Goal: Task Accomplishment & Management: Use online tool/utility

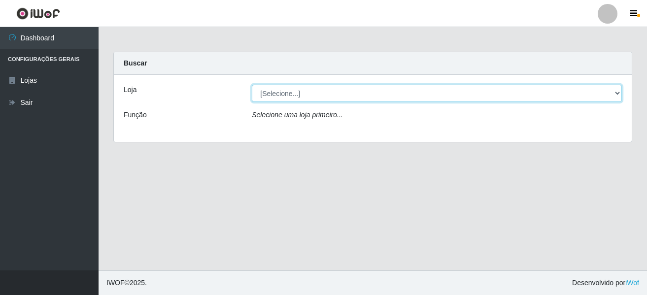
click at [274, 98] on select "[Selecione...] [GEOGRAPHIC_DATA] [GEOGRAPHIC_DATA]" at bounding box center [437, 93] width 370 height 17
click at [281, 93] on select "[Selecione...] [GEOGRAPHIC_DATA] [GEOGRAPHIC_DATA]" at bounding box center [437, 93] width 370 height 17
click at [277, 94] on select "[Selecione...] [GEOGRAPHIC_DATA] [GEOGRAPHIC_DATA]" at bounding box center [437, 93] width 370 height 17
select select "64"
click at [252, 85] on select "[Selecione...] [GEOGRAPHIC_DATA] [GEOGRAPHIC_DATA]" at bounding box center [437, 93] width 370 height 17
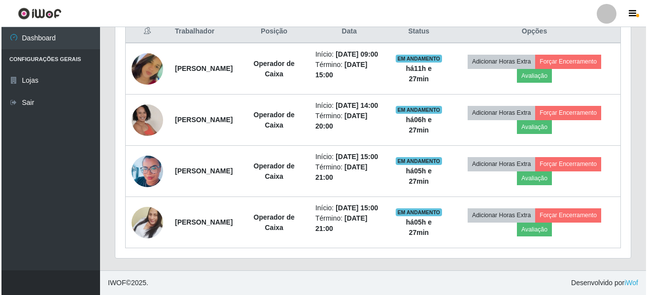
scroll to position [332, 0]
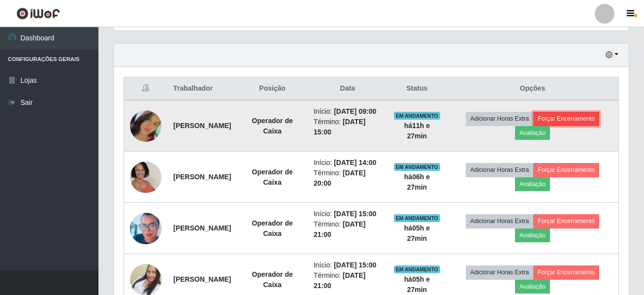
click at [534, 126] on button "Forçar Encerramento" at bounding box center [567, 119] width 66 height 14
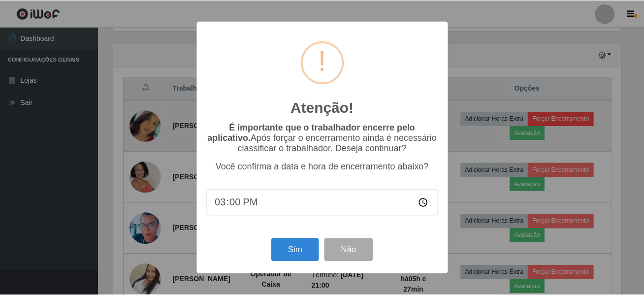
scroll to position [204, 510]
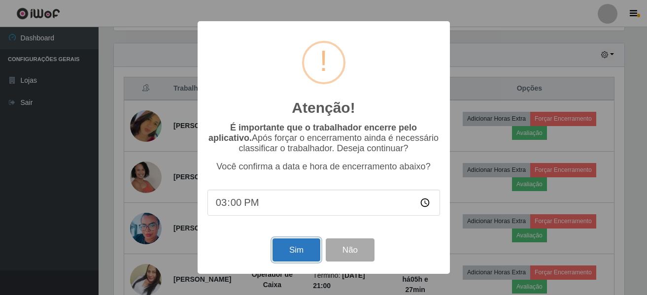
click at [278, 251] on button "Sim" at bounding box center [296, 249] width 48 height 23
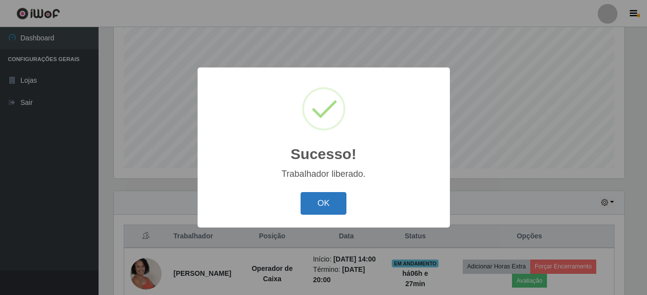
click at [316, 206] on button "OK" at bounding box center [324, 203] width 46 height 23
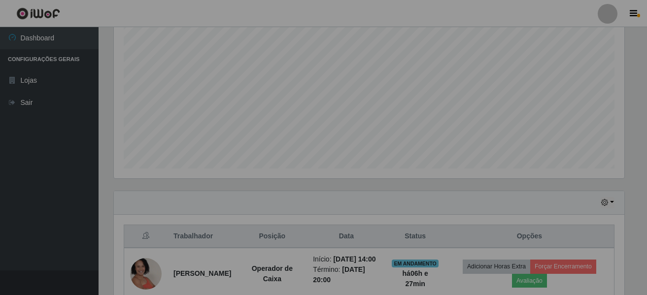
scroll to position [204, 515]
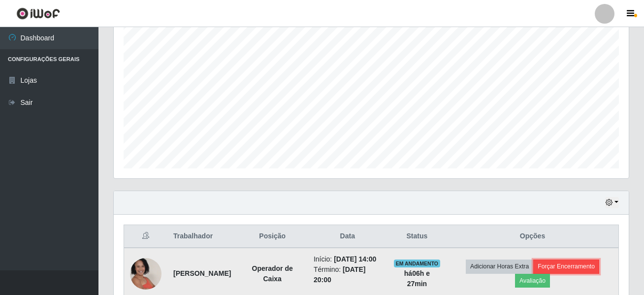
click at [581, 273] on button "Forçar Encerramento" at bounding box center [567, 267] width 66 height 14
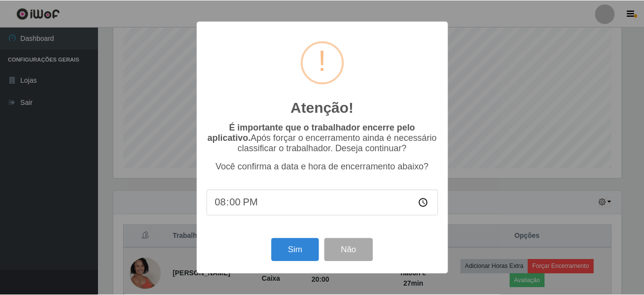
scroll to position [204, 510]
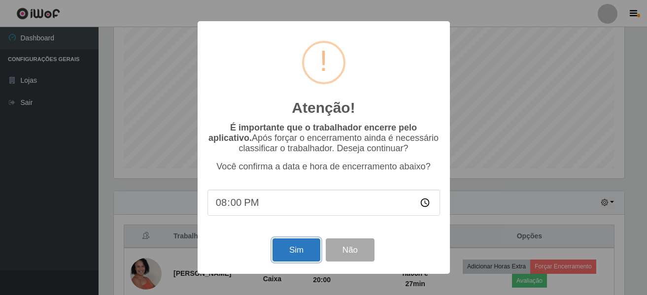
click at [294, 251] on button "Sim" at bounding box center [296, 249] width 48 height 23
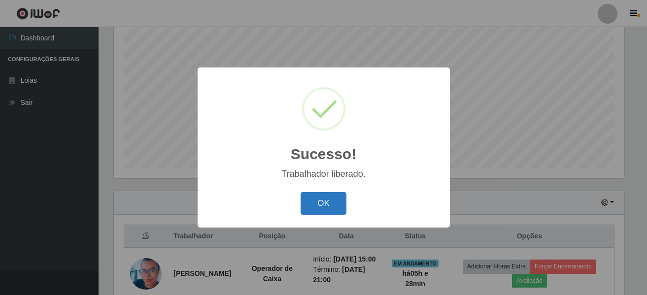
click at [328, 211] on button "OK" at bounding box center [324, 203] width 46 height 23
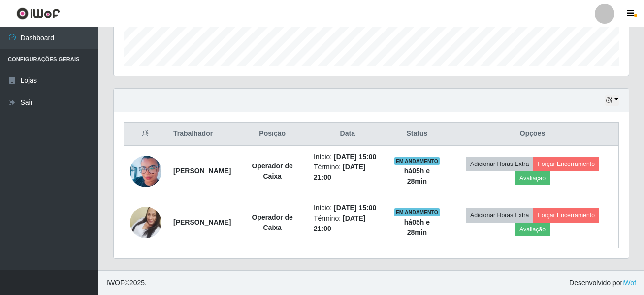
scroll to position [307, 0]
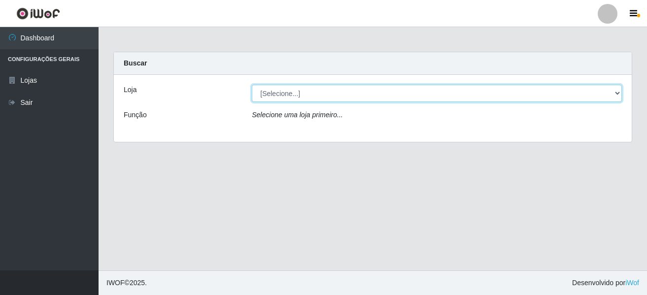
click at [264, 92] on select "[Selecione...] [GEOGRAPHIC_DATA] [GEOGRAPHIC_DATA]" at bounding box center [437, 93] width 370 height 17
select select "64"
click at [252, 85] on select "[Selecione...] [GEOGRAPHIC_DATA] [GEOGRAPHIC_DATA]" at bounding box center [437, 93] width 370 height 17
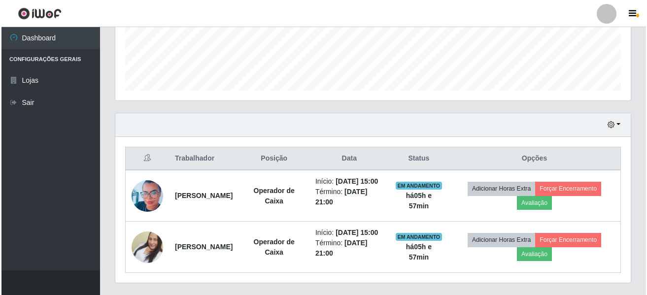
scroll to position [296, 0]
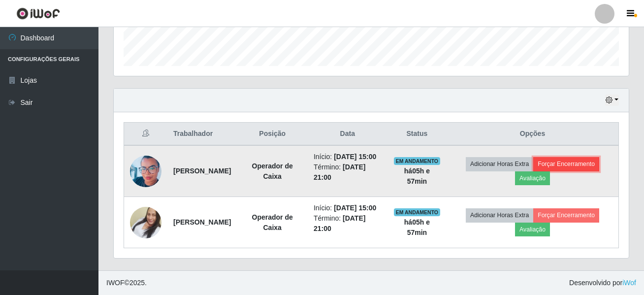
click at [591, 158] on button "Forçar Encerramento" at bounding box center [567, 164] width 66 height 14
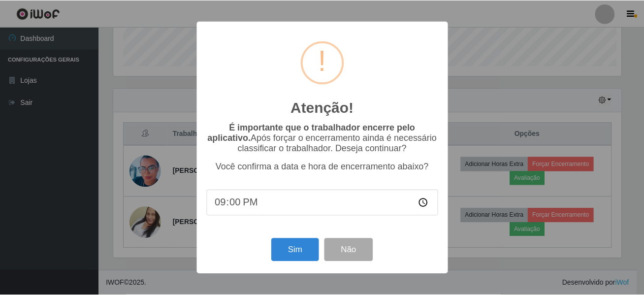
scroll to position [204, 510]
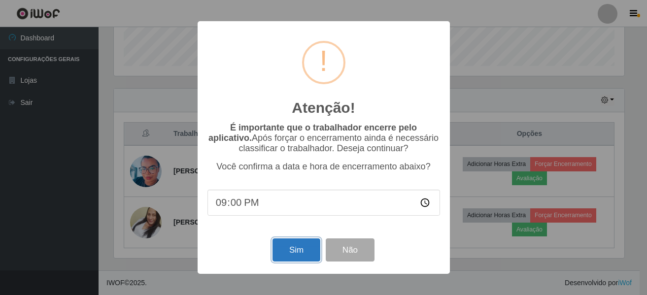
click at [311, 258] on button "Sim" at bounding box center [296, 249] width 48 height 23
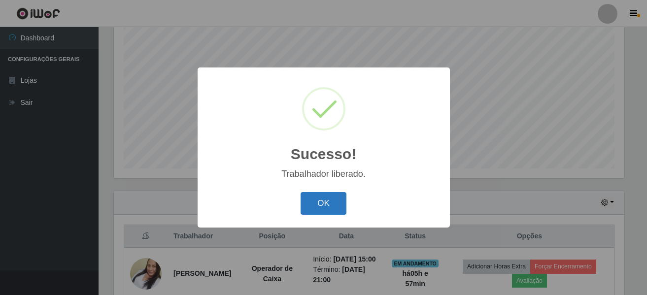
click at [313, 202] on button "OK" at bounding box center [324, 203] width 46 height 23
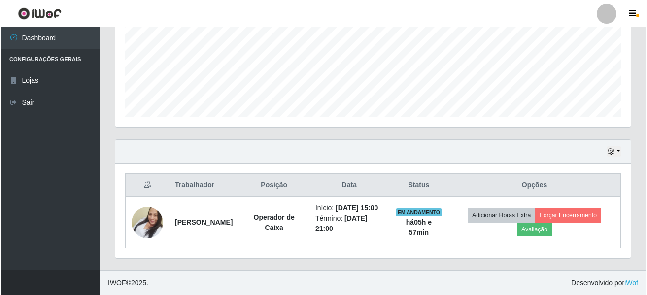
scroll to position [245, 0]
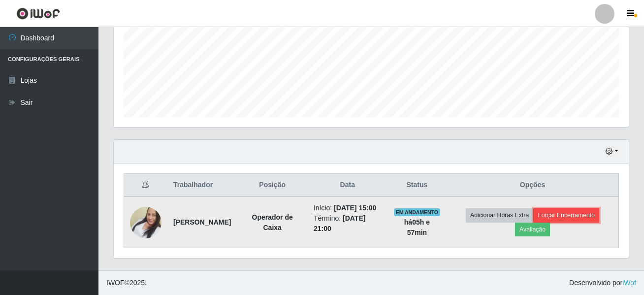
click at [584, 211] on button "Forçar Encerramento" at bounding box center [567, 215] width 66 height 14
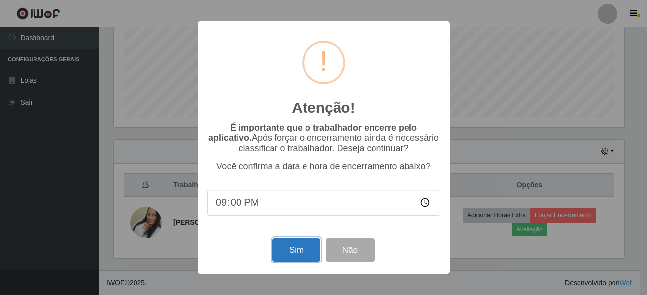
click at [303, 250] on button "Sim" at bounding box center [296, 249] width 48 height 23
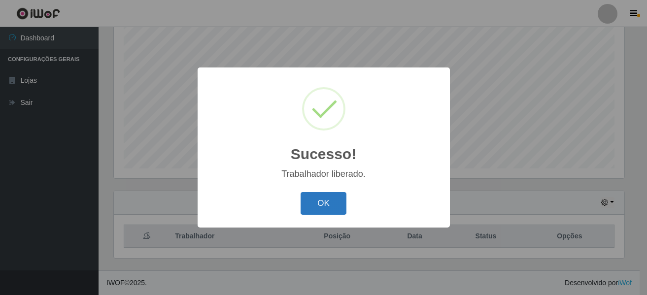
click at [317, 207] on button "OK" at bounding box center [324, 203] width 46 height 23
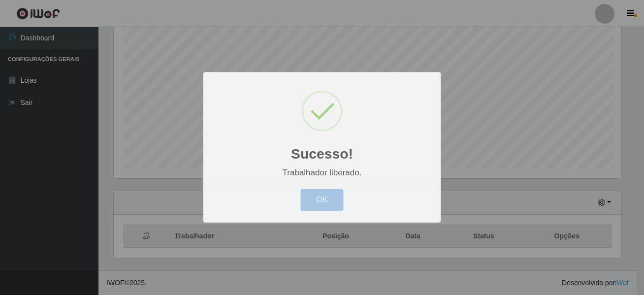
scroll to position [204, 515]
